Goal: Transaction & Acquisition: Purchase product/service

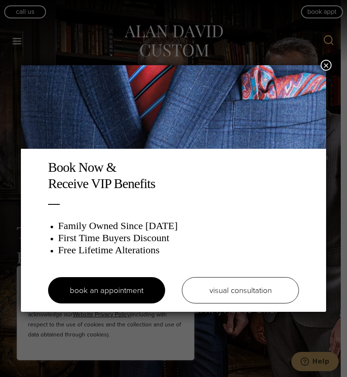
click at [325, 68] on button "×" at bounding box center [326, 65] width 11 height 11
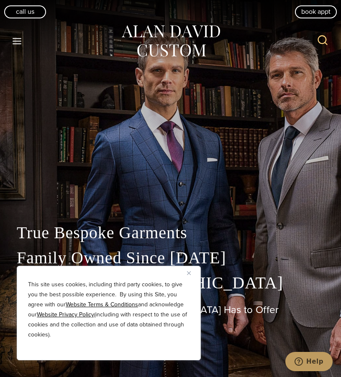
click at [193, 277] on button "Close" at bounding box center [192, 273] width 10 height 10
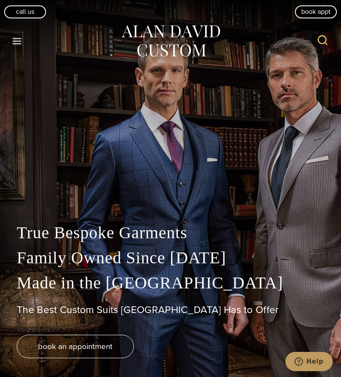
click at [16, 43] on icon "Open menu" at bounding box center [17, 41] width 9 height 6
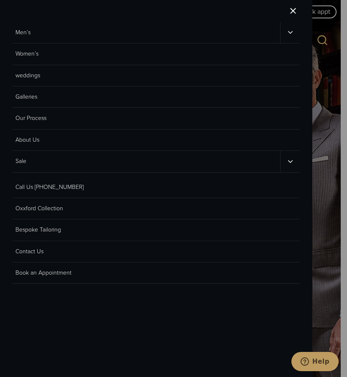
click at [31, 31] on link "Men’s" at bounding box center [147, 32] width 268 height 21
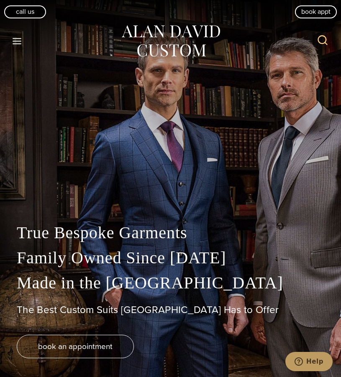
click at [13, 38] on icon "Toggle Menu" at bounding box center [17, 41] width 10 height 10
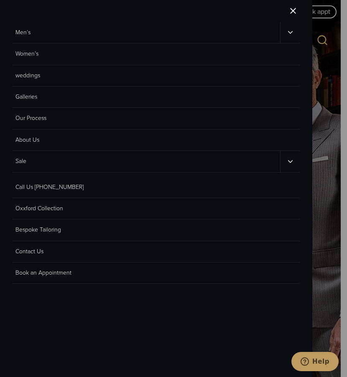
click at [290, 34] on icon "Men’s sub menu toggle" at bounding box center [290, 32] width 8 height 8
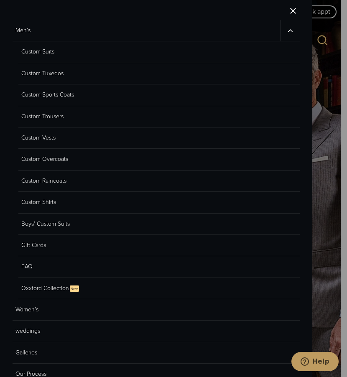
click at [47, 51] on link "Custom Suits" at bounding box center [158, 51] width 281 height 21
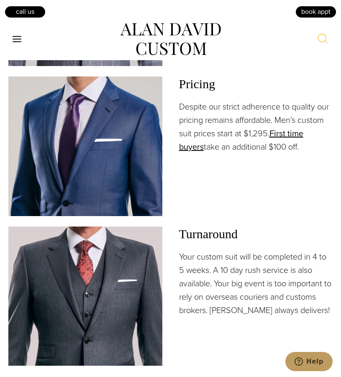
scroll to position [1171, 0]
